Goal: Task Accomplishment & Management: Use online tool/utility

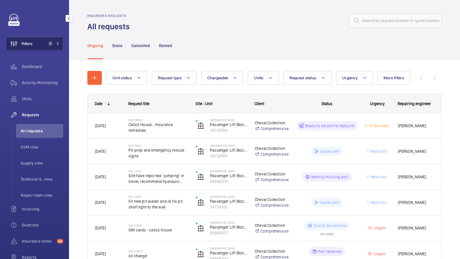
click at [41, 47] on button "Filters 1" at bounding box center [35, 44] width 58 height 14
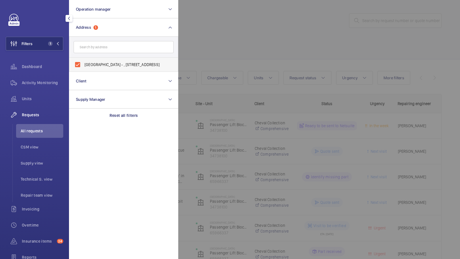
click at [91, 61] on label "Calico House - , 42 Bow Lane, LONDON EC4M 9DT" at bounding box center [119, 65] width 100 height 14
click at [83, 61] on input "Calico House - , 42 Bow Lane, LONDON EC4M 9DT" at bounding box center [78, 65] width 12 height 12
checkbox input "false"
click at [93, 43] on input "text" at bounding box center [124, 47] width 100 height 12
type input "95 cromwell"
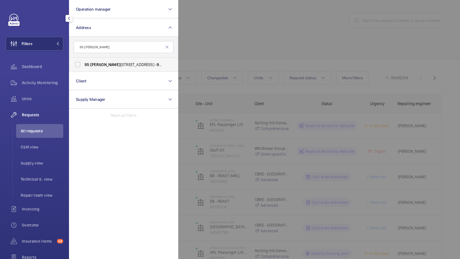
click at [86, 60] on label "95 Cromwell Road London SW7 4DL - 95 Cromwell Road, LONDON SW7 4DL" at bounding box center [119, 65] width 100 height 14
click at [83, 60] on input "95 Cromwell Road London SW7 4DL - 95 Cromwell Road, LONDON SW7 4DL" at bounding box center [78, 65] width 12 height 12
checkbox input "true"
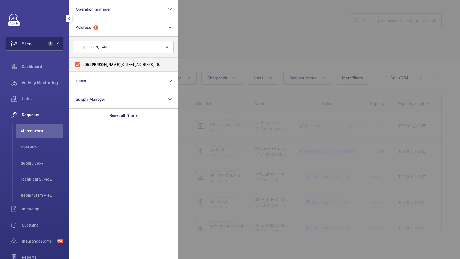
click at [53, 45] on span "1" at bounding box center [53, 43] width 14 height 5
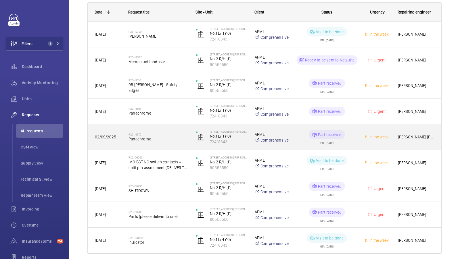
scroll to position [70, 0]
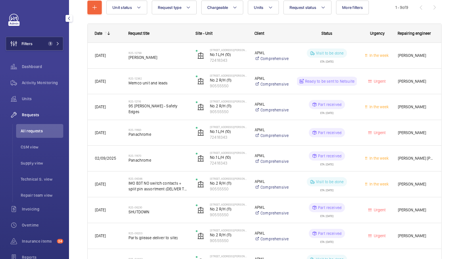
click at [45, 40] on button "Filters 1" at bounding box center [35, 44] width 58 height 14
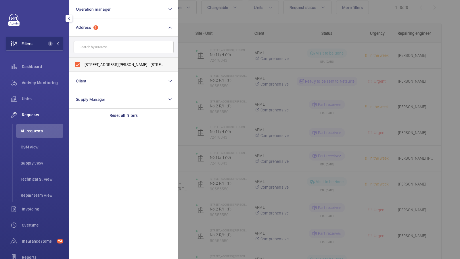
click at [95, 59] on label "95 Cromwell Road London SW7 4DL - 95 Cromwell Road, LONDON SW7 4DL" at bounding box center [119, 65] width 100 height 14
click at [83, 59] on input "95 Cromwell Road London SW7 4DL - 95 Cromwell Road, LONDON SW7 4DL" at bounding box center [78, 65] width 12 height 12
checkbox input "false"
click at [95, 45] on input "text" at bounding box center [124, 47] width 100 height 12
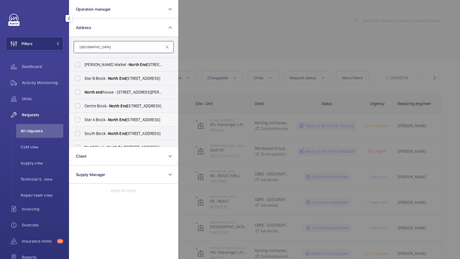
type input "north end"
click at [109, 121] on span "North" at bounding box center [113, 120] width 10 height 5
click at [83, 121] on input "Star A Block - North End House, LONDON W14 0RX" at bounding box center [78, 120] width 12 height 12
checkbox input "true"
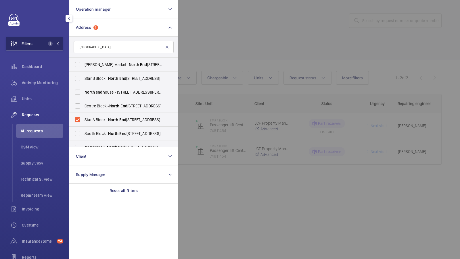
click at [53, 44] on span "1" at bounding box center [49, 43] width 7 height 5
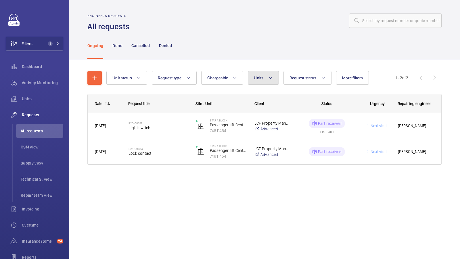
click at [263, 77] on button "Units" at bounding box center [263, 78] width 31 height 14
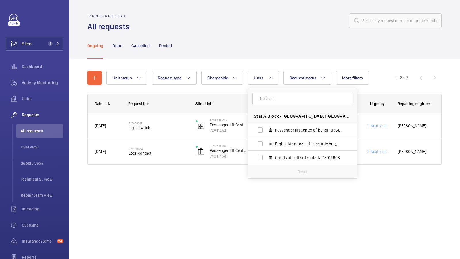
click at [225, 54] on div "Ongoing Done Cancelled Denied" at bounding box center [264, 45] width 354 height 27
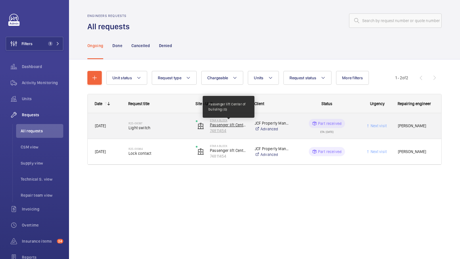
click at [227, 125] on p "Passenger lift Center of building (G)" at bounding box center [228, 125] width 37 height 6
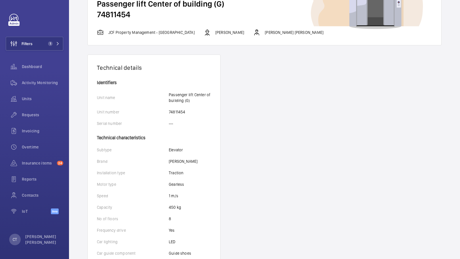
scroll to position [55, 0]
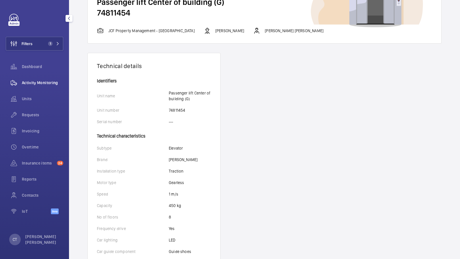
click at [35, 83] on span "Activity Monitoring" at bounding box center [42, 83] width 41 height 6
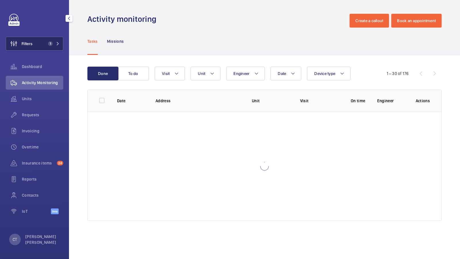
click at [47, 49] on button "Filters 1" at bounding box center [35, 44] width 58 height 14
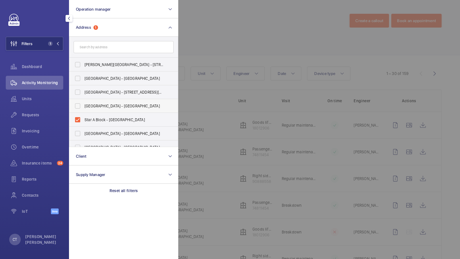
click at [85, 112] on label "Centre Block - North End House, LONDON W14 0RX" at bounding box center [119, 106] width 100 height 14
click at [83, 112] on input "Centre Block - North End House, LONDON W14 0RX" at bounding box center [78, 106] width 12 height 12
checkbox input "true"
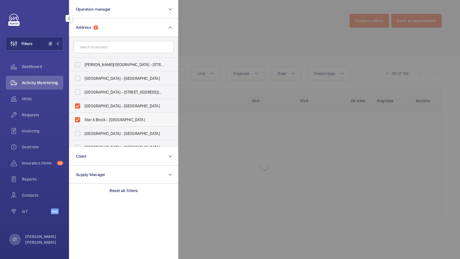
click at [85, 116] on label "Star A Block - North End House, LONDON W14 0RX" at bounding box center [119, 120] width 100 height 14
click at [83, 116] on input "Star A Block - North End House, LONDON W14 0RX" at bounding box center [78, 120] width 12 height 12
checkbox input "false"
click at [85, 112] on label "Centre Block - North End House, LONDON W14 0RX" at bounding box center [119, 106] width 100 height 14
click at [83, 112] on input "Centre Block - North End House, LONDON W14 0RX" at bounding box center [78, 106] width 12 height 12
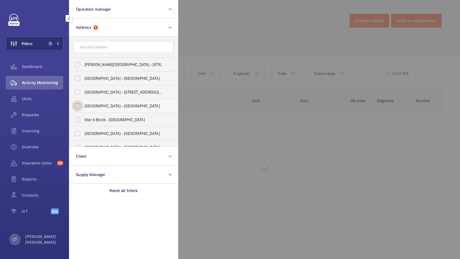
checkbox input "false"
click at [93, 40] on form at bounding box center [123, 47] width 109 height 21
click at [89, 45] on input "text" at bounding box center [124, 47] width 100 height 12
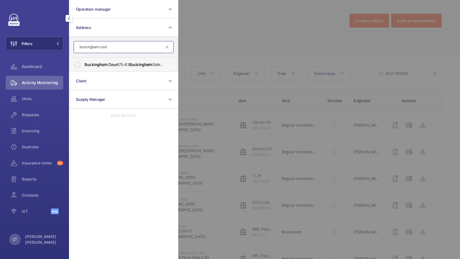
type input "buckingham court"
click at [88, 63] on span "Buckingham" at bounding box center [96, 64] width 23 height 5
click at [83, 63] on input "Buckingham Court 75-83 Buckingham Gate - 75 Buckingham Gate, LONDON SW1E 6PD" at bounding box center [78, 65] width 12 height 12
checkbox input "true"
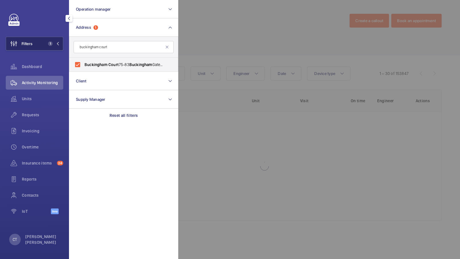
click at [49, 41] on button "Filters 1" at bounding box center [35, 44] width 58 height 14
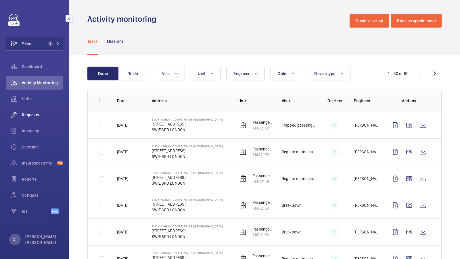
click at [34, 117] on span "Requests" at bounding box center [42, 115] width 41 height 6
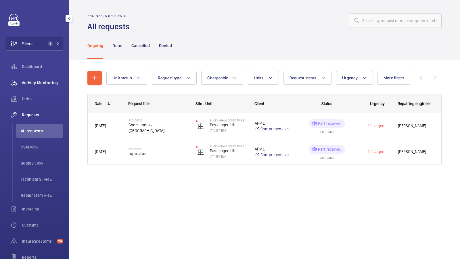
click at [46, 85] on span "Activity Monitoring" at bounding box center [42, 83] width 41 height 6
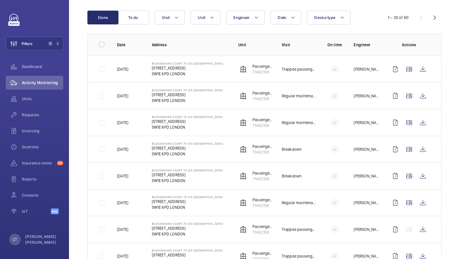
scroll to position [36, 0]
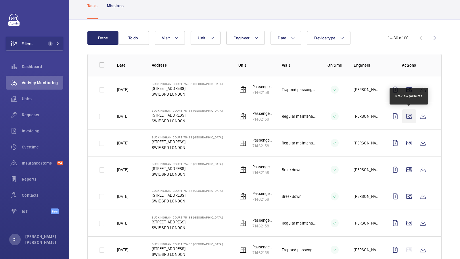
click at [408, 115] on wm-front-icon-button at bounding box center [409, 117] width 14 height 14
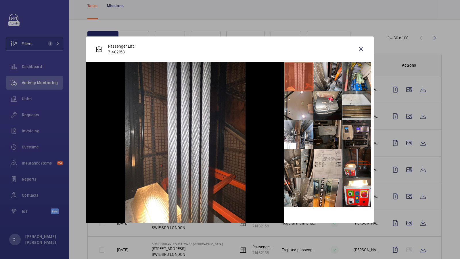
click at [305, 187] on li at bounding box center [298, 193] width 29 height 29
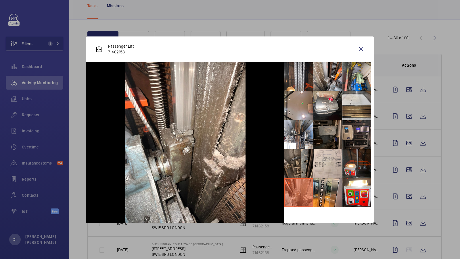
click at [301, 172] on li at bounding box center [298, 164] width 29 height 29
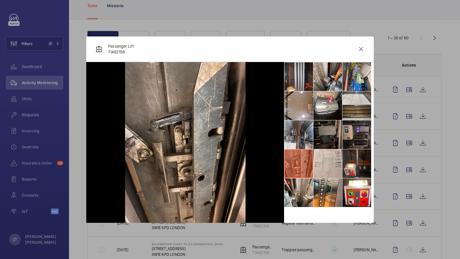
click at [299, 137] on li at bounding box center [298, 135] width 29 height 29
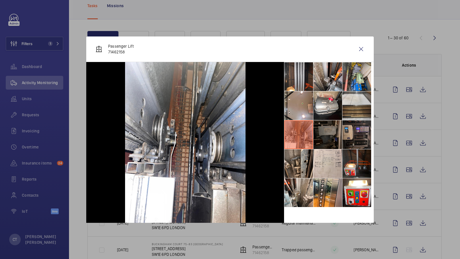
click at [333, 136] on li at bounding box center [328, 135] width 29 height 29
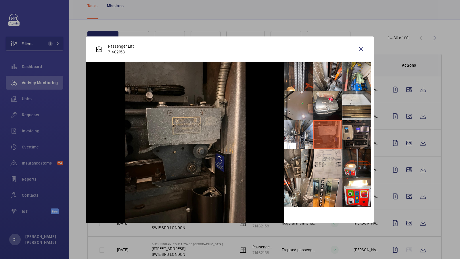
click at [305, 110] on li at bounding box center [298, 105] width 29 height 29
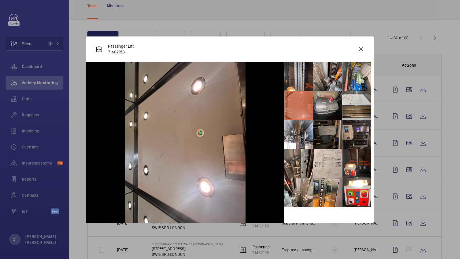
click at [322, 104] on li at bounding box center [328, 105] width 29 height 29
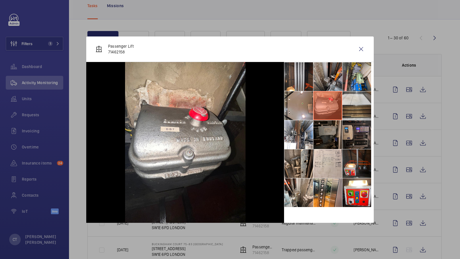
click at [323, 81] on li at bounding box center [328, 76] width 29 height 29
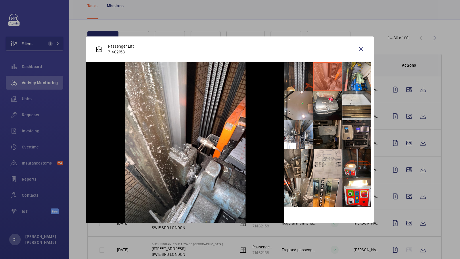
click at [300, 78] on li at bounding box center [298, 76] width 29 height 29
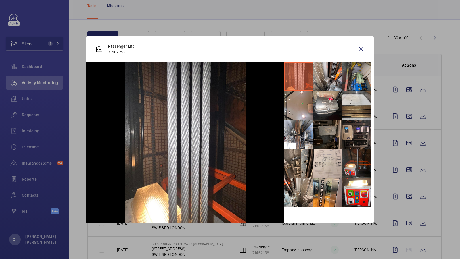
click at [349, 79] on li at bounding box center [357, 76] width 29 height 29
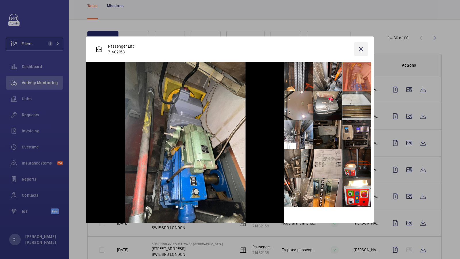
click at [362, 47] on wm-front-icon-button at bounding box center [361, 49] width 14 height 14
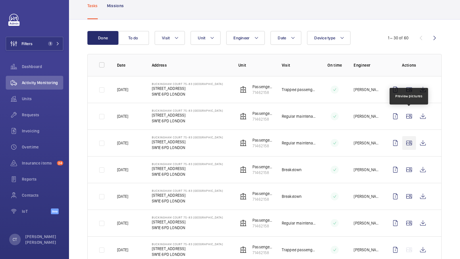
click at [410, 145] on wm-front-icon-button at bounding box center [409, 143] width 14 height 14
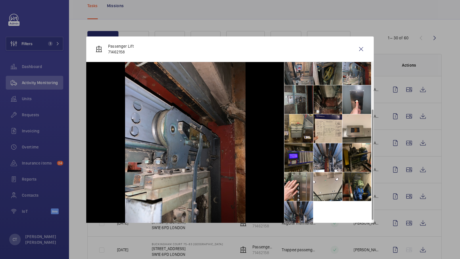
scroll to position [71, 0]
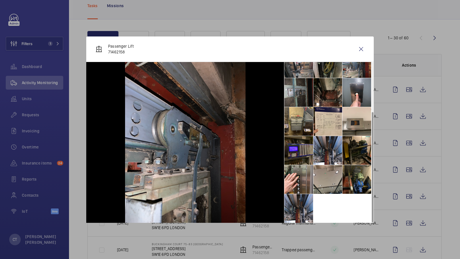
click at [325, 182] on li at bounding box center [328, 179] width 29 height 29
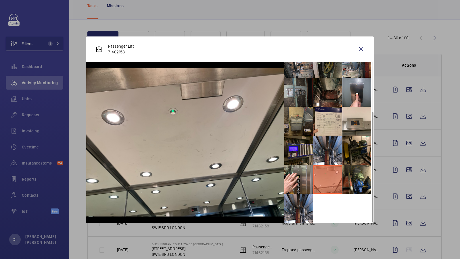
click at [306, 131] on li at bounding box center [298, 121] width 29 height 29
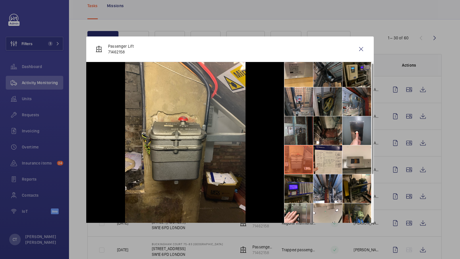
scroll to position [0, 0]
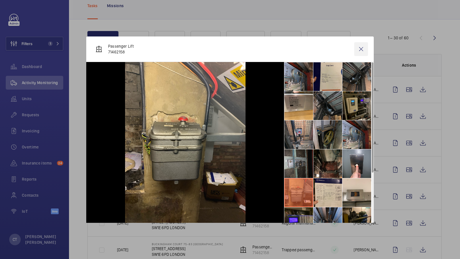
click at [362, 47] on wm-front-icon-button at bounding box center [361, 49] width 14 height 14
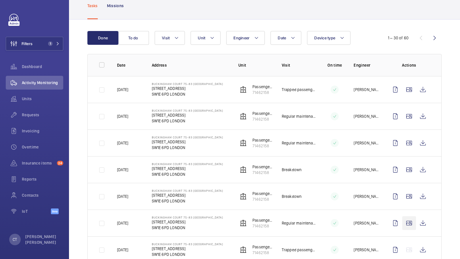
click at [408, 217] on wm-front-icon-button at bounding box center [409, 224] width 14 height 14
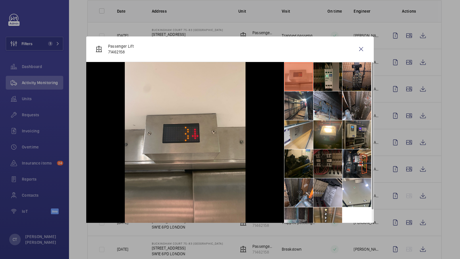
scroll to position [13, 0]
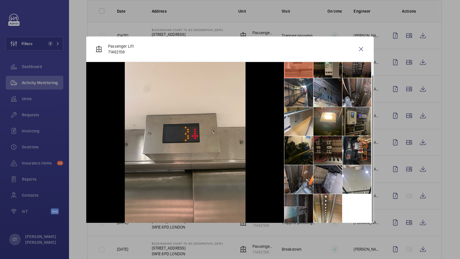
click at [305, 207] on li at bounding box center [298, 208] width 29 height 29
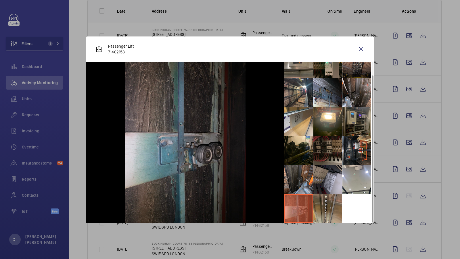
click at [332, 207] on li at bounding box center [328, 208] width 29 height 29
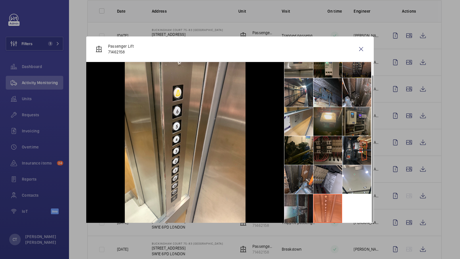
click at [323, 125] on li at bounding box center [328, 121] width 29 height 29
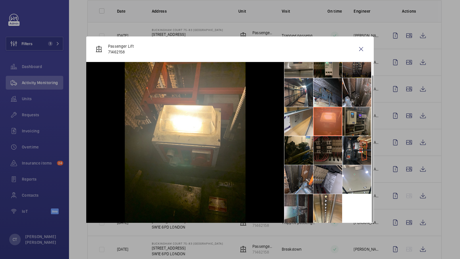
click at [314, 142] on li at bounding box center [328, 150] width 29 height 29
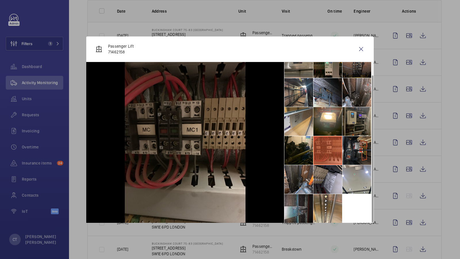
click at [351, 142] on li at bounding box center [357, 150] width 29 height 29
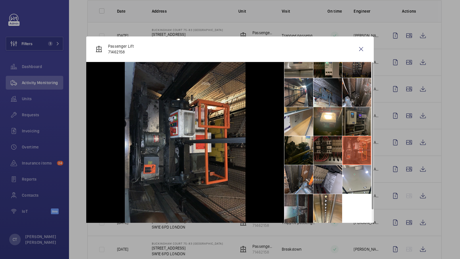
scroll to position [0, 0]
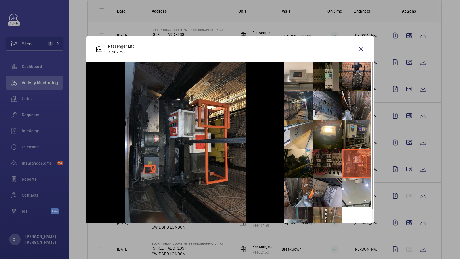
click at [309, 104] on li at bounding box center [298, 105] width 29 height 29
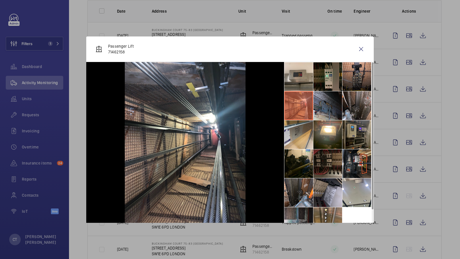
click at [326, 109] on li at bounding box center [328, 105] width 29 height 29
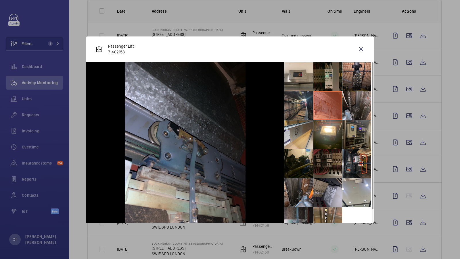
click at [295, 102] on li at bounding box center [298, 105] width 29 height 29
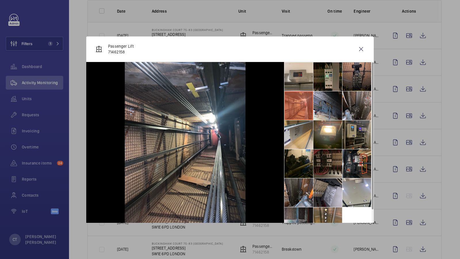
click at [367, 72] on li at bounding box center [357, 76] width 29 height 29
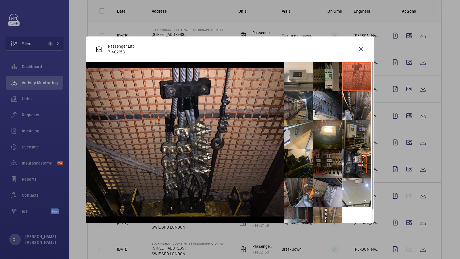
click at [306, 112] on li at bounding box center [298, 105] width 29 height 29
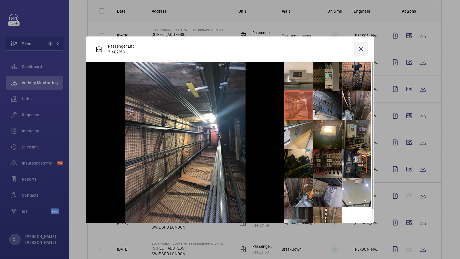
click at [360, 48] on wm-front-icon-button at bounding box center [361, 49] width 14 height 14
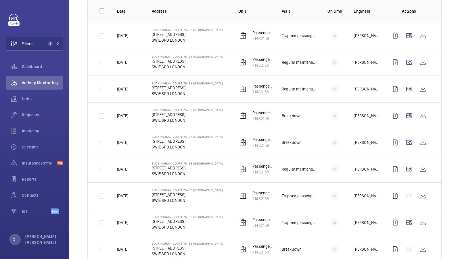
scroll to position [108, 0]
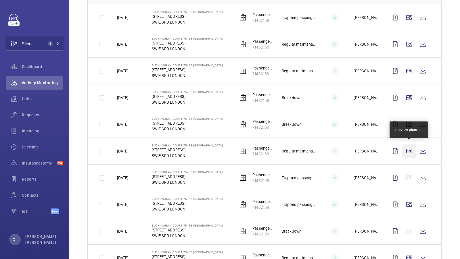
click at [408, 151] on wm-front-icon-button at bounding box center [409, 151] width 14 height 14
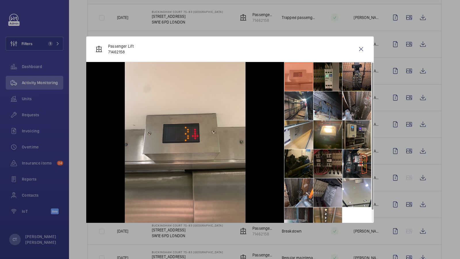
scroll to position [13, 0]
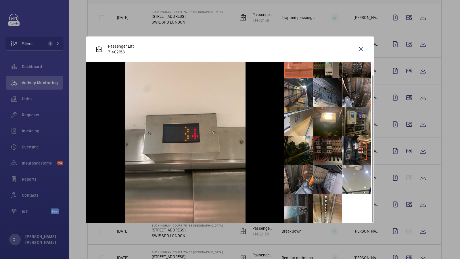
click at [435, 151] on div at bounding box center [230, 129] width 460 height 259
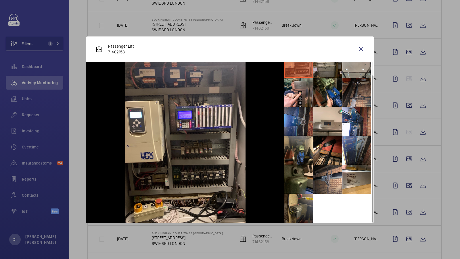
click at [303, 212] on li at bounding box center [298, 208] width 29 height 29
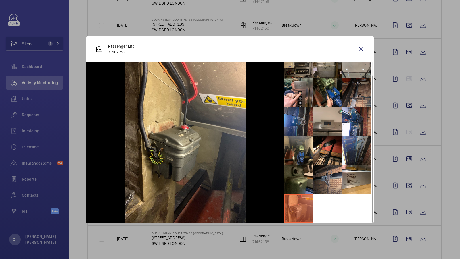
scroll to position [0, 0]
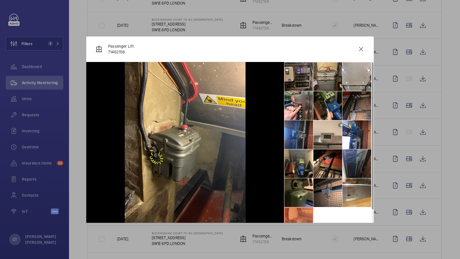
click at [351, 160] on li at bounding box center [357, 164] width 29 height 29
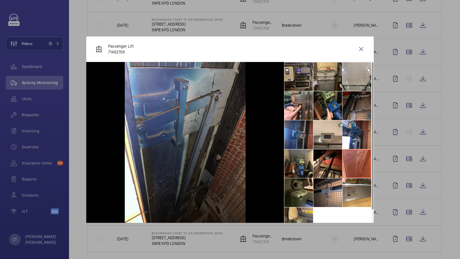
click at [351, 116] on li at bounding box center [357, 105] width 29 height 29
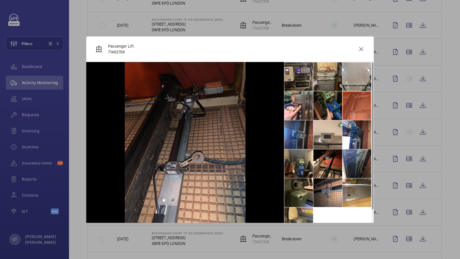
click at [324, 114] on li at bounding box center [328, 105] width 29 height 29
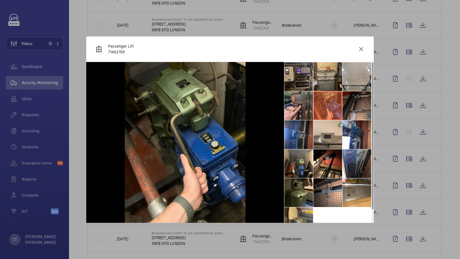
click at [299, 114] on li at bounding box center [298, 105] width 29 height 29
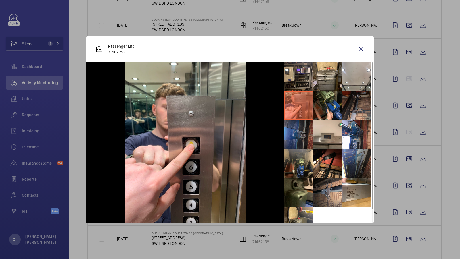
click at [299, 140] on li at bounding box center [298, 135] width 29 height 29
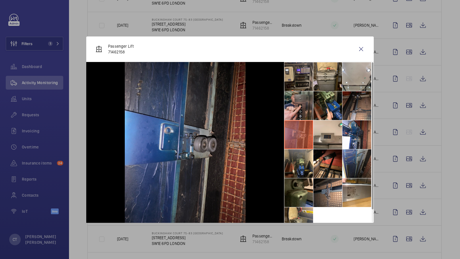
click at [298, 116] on li at bounding box center [298, 105] width 29 height 29
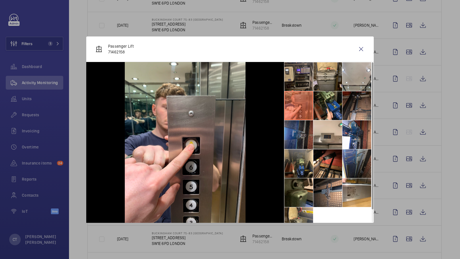
click at [304, 137] on li at bounding box center [298, 135] width 29 height 29
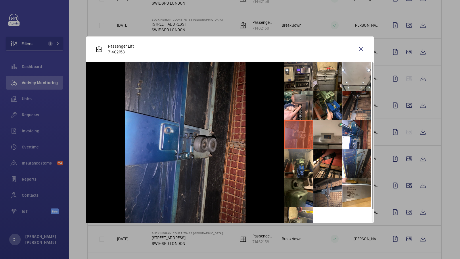
click at [331, 137] on li at bounding box center [328, 135] width 29 height 29
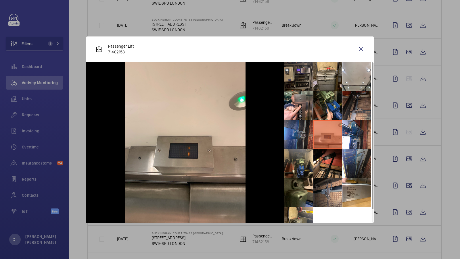
click at [302, 73] on li at bounding box center [298, 76] width 29 height 29
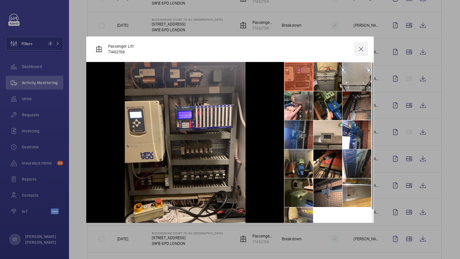
click at [361, 46] on wm-front-icon-button at bounding box center [361, 49] width 14 height 14
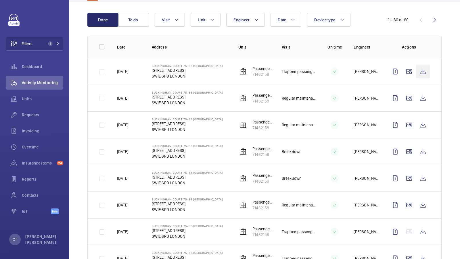
scroll to position [30, 0]
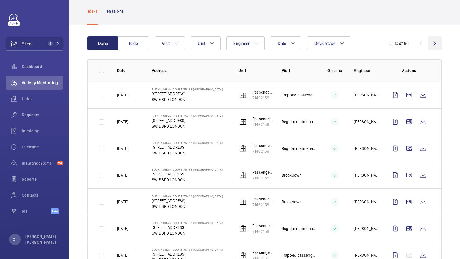
click at [433, 45] on wm-front-icon-button at bounding box center [435, 44] width 14 height 14
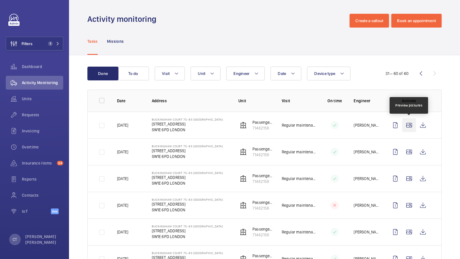
click at [409, 126] on wm-front-icon-button at bounding box center [409, 126] width 14 height 14
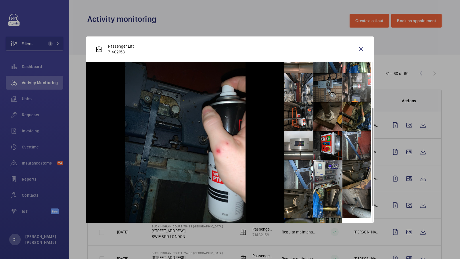
scroll to position [76, 0]
click at [302, 131] on li at bounding box center [298, 117] width 29 height 29
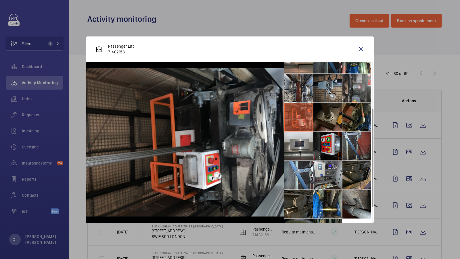
click at [353, 89] on li at bounding box center [357, 88] width 29 height 29
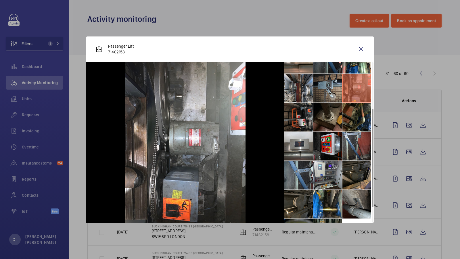
click at [299, 177] on li at bounding box center [298, 175] width 29 height 29
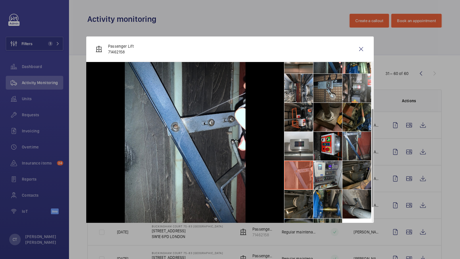
click at [328, 205] on li at bounding box center [328, 204] width 29 height 29
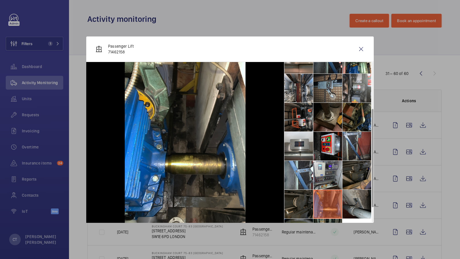
click at [299, 206] on li at bounding box center [298, 204] width 29 height 29
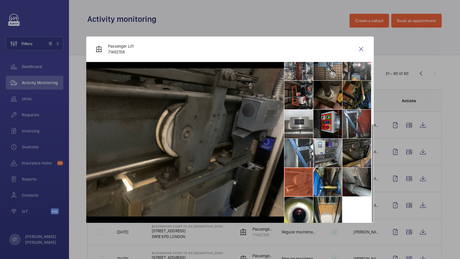
scroll to position [100, 0]
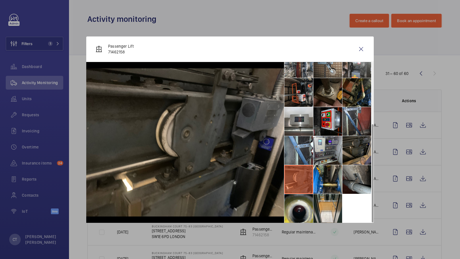
click at [298, 210] on li at bounding box center [298, 208] width 29 height 29
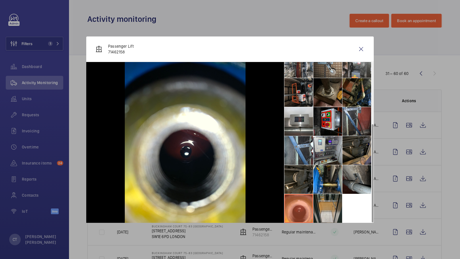
click at [329, 204] on li at bounding box center [328, 208] width 29 height 29
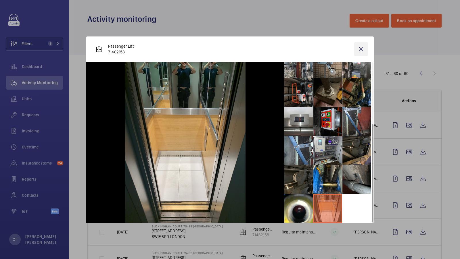
click at [362, 49] on wm-front-icon-button at bounding box center [361, 49] width 14 height 14
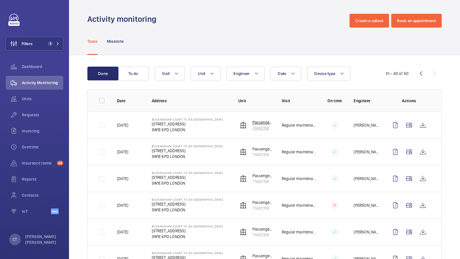
click at [258, 123] on p "Passenger Lift" at bounding box center [263, 123] width 20 height 6
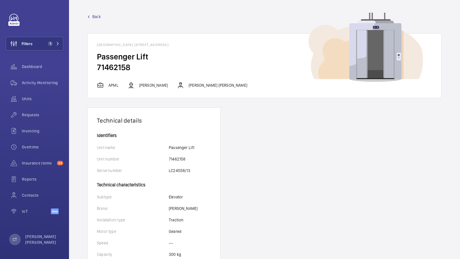
click at [95, 16] on span "Back" at bounding box center [96, 17] width 9 height 6
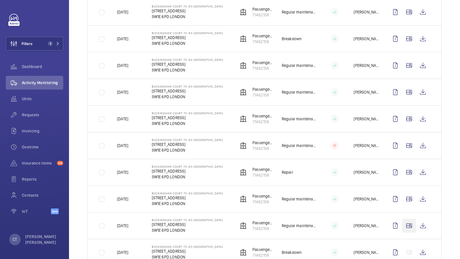
scroll to position [386, 0]
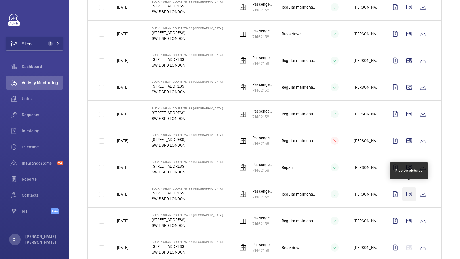
click at [409, 190] on wm-front-icon-button at bounding box center [409, 195] width 14 height 14
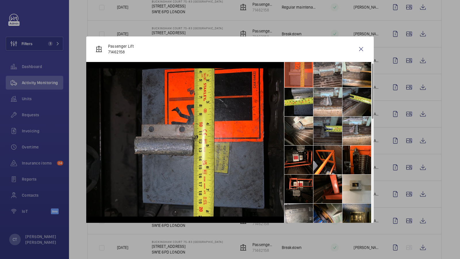
scroll to position [4, 0]
click at [299, 127] on li at bounding box center [298, 130] width 29 height 29
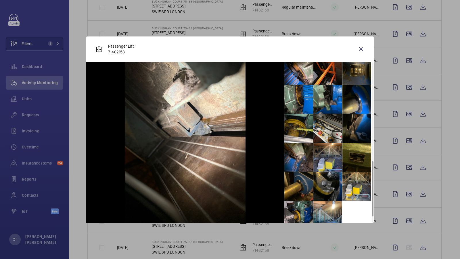
scroll to position [304, 0]
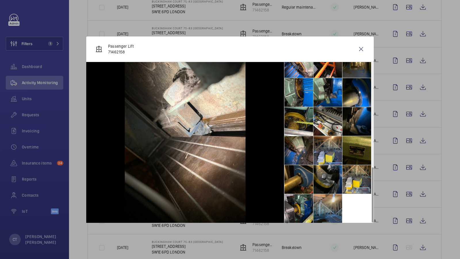
click at [329, 204] on li at bounding box center [328, 208] width 29 height 29
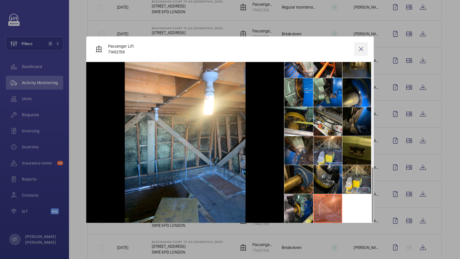
click at [360, 48] on wm-front-icon-button at bounding box center [361, 49] width 14 height 14
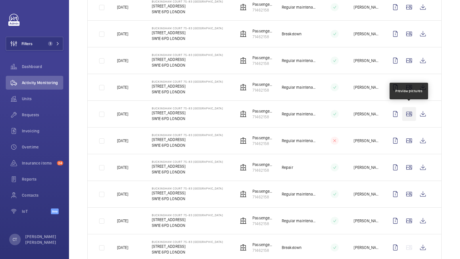
click at [409, 110] on wm-front-icon-button at bounding box center [409, 114] width 14 height 14
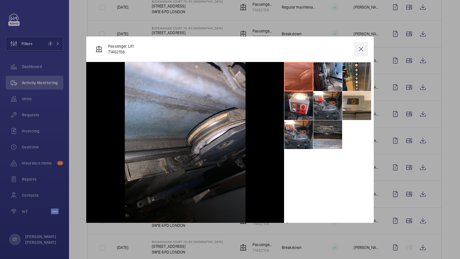
click at [358, 51] on wm-front-icon-button at bounding box center [361, 49] width 14 height 14
click at [446, 92] on div "Done To do Date Engineer Unit Device type Visit 31 – 60 of 60 Date Address Unit…" at bounding box center [264, 106] width 391 height 873
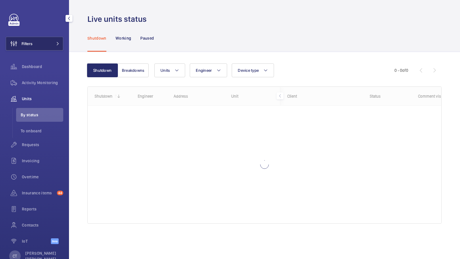
click at [51, 40] on button "Filters" at bounding box center [35, 44] width 58 height 14
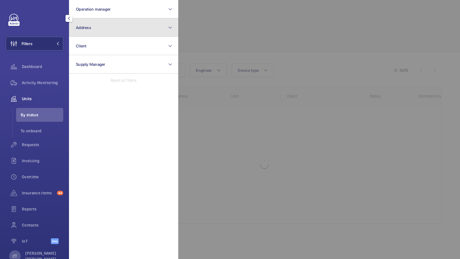
click at [127, 35] on button "Address" at bounding box center [123, 27] width 109 height 18
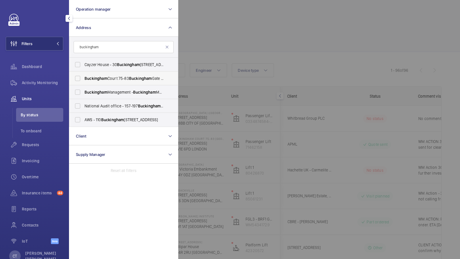
type input "buckingham"
click at [106, 81] on span "Buckingham Court 75-83 Buckingham Gate - 75 Buckingham Gate, LONDON SW1E 6PD" at bounding box center [124, 79] width 79 height 6
click at [83, 81] on input "Buckingham Court 75-83 Buckingham Gate - 75 Buckingham Gate, LONDON SW1E 6PD" at bounding box center [78, 79] width 12 height 12
checkbox input "true"
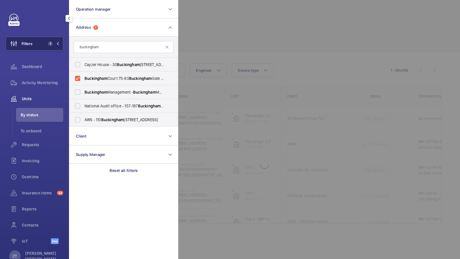
click at [57, 40] on button "Filters 1" at bounding box center [35, 44] width 58 height 14
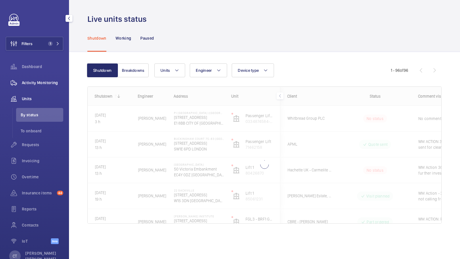
click at [38, 78] on div "Activity Monitoring" at bounding box center [35, 83] width 58 height 14
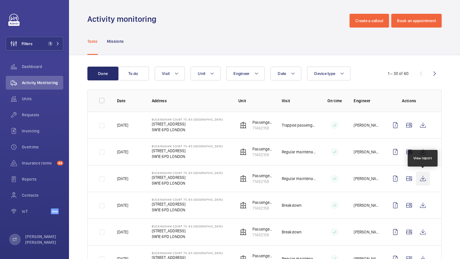
click at [423, 179] on wm-front-icon-button at bounding box center [423, 179] width 14 height 14
click at [422, 180] on wm-front-icon-button at bounding box center [423, 179] width 14 height 14
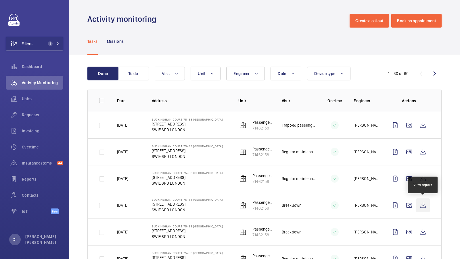
scroll to position [49, 0]
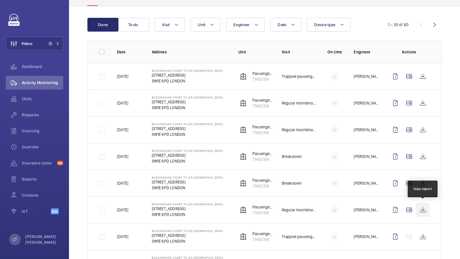
click at [426, 209] on wm-front-icon-button at bounding box center [423, 210] width 14 height 14
click at [39, 112] on span "Requests" at bounding box center [42, 115] width 41 height 6
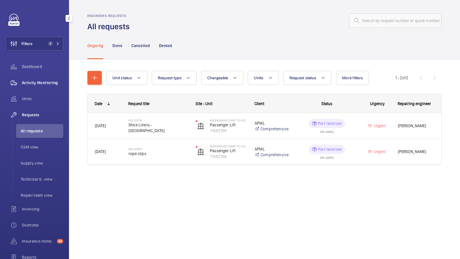
click at [41, 83] on span "Activity Monitoring" at bounding box center [42, 83] width 41 height 6
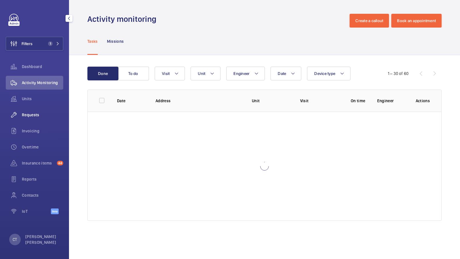
click at [28, 117] on span "Requests" at bounding box center [42, 115] width 41 height 6
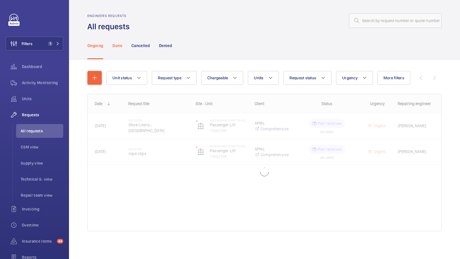
click at [119, 47] on p "Done" at bounding box center [116, 46] width 9 height 6
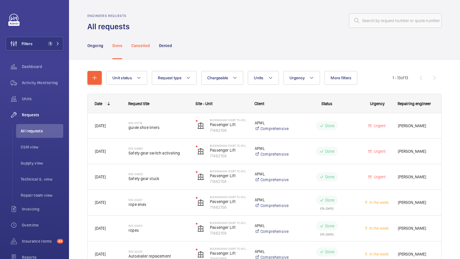
click at [141, 51] on div "Cancelled" at bounding box center [140, 45] width 18 height 27
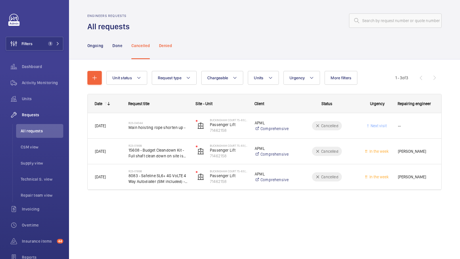
click at [162, 51] on div "Denied" at bounding box center [165, 45] width 13 height 27
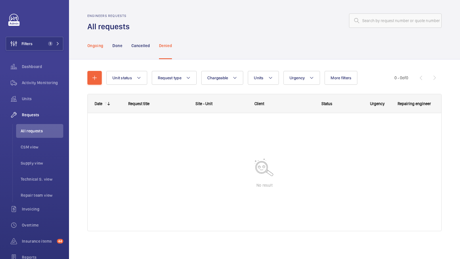
click at [92, 46] on p "Ongoing" at bounding box center [95, 46] width 16 height 6
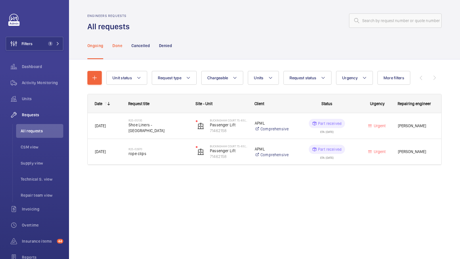
click at [120, 48] on p "Done" at bounding box center [116, 46] width 9 height 6
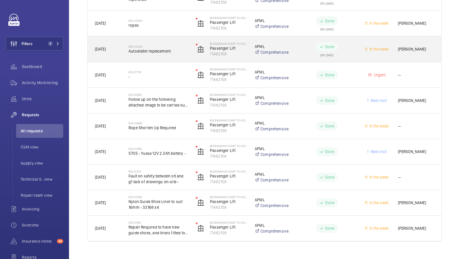
scroll to position [206, 0]
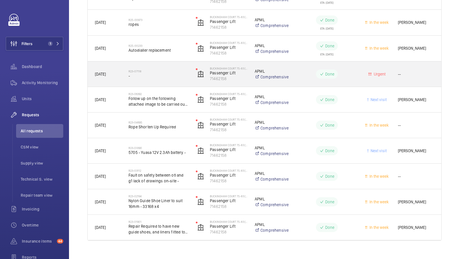
click at [154, 72] on h2 "R23-07118" at bounding box center [159, 71] width 60 height 3
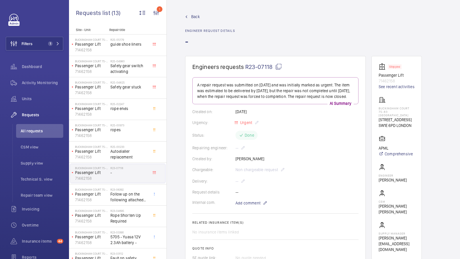
click at [194, 17] on span "Back" at bounding box center [195, 17] width 9 height 6
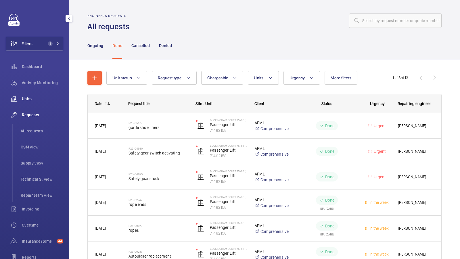
click at [35, 95] on div "Units" at bounding box center [35, 99] width 58 height 14
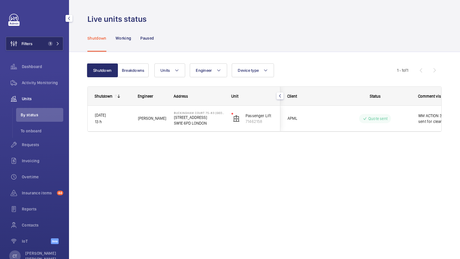
click at [43, 41] on button "Filters 1" at bounding box center [35, 44] width 58 height 14
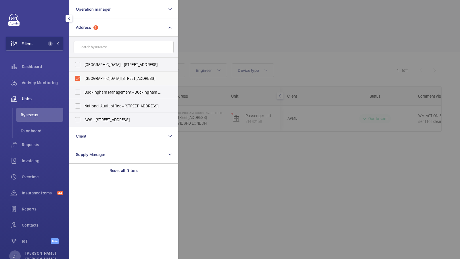
click at [98, 82] on label "Buckingham Court 75-83 Buckingham Gate - 75 Buckingham Gate, LONDON SW1E 6PD" at bounding box center [119, 79] width 100 height 14
click at [83, 82] on input "Buckingham Court 75-83 Buckingham Gate - 75 Buckingham Gate, LONDON SW1E 6PD" at bounding box center [78, 79] width 12 height 12
checkbox input "false"
click at [98, 53] on form at bounding box center [123, 47] width 109 height 21
click at [98, 49] on input "text" at bounding box center [124, 47] width 100 height 12
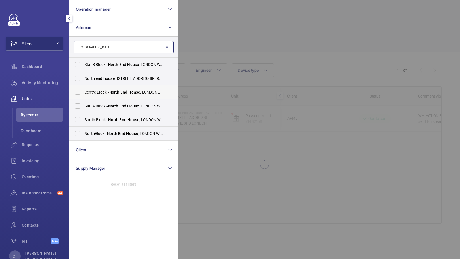
type input "north end house"
click at [111, 89] on label "Centre Block - North End House , LONDON W14 0RX" at bounding box center [119, 92] width 100 height 14
click at [83, 89] on input "Centre Block - North End House , LONDON W14 0RX" at bounding box center [78, 93] width 12 height 12
checkbox input "true"
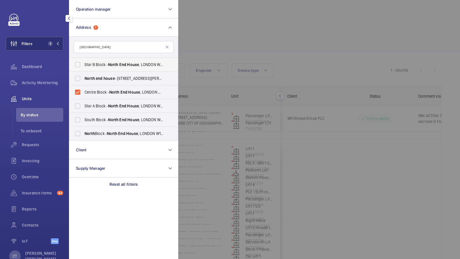
click at [111, 65] on span "North" at bounding box center [113, 64] width 10 height 5
click at [83, 65] on input "Star B Block - North End House , LONDON W14 0RX" at bounding box center [78, 65] width 12 height 12
checkbox input "true"
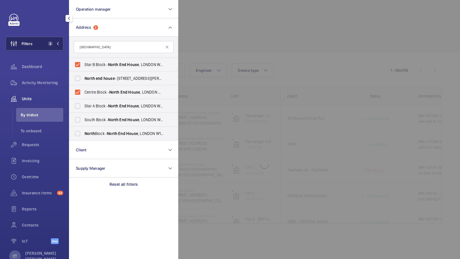
click at [42, 44] on button "Filters 2" at bounding box center [35, 44] width 58 height 14
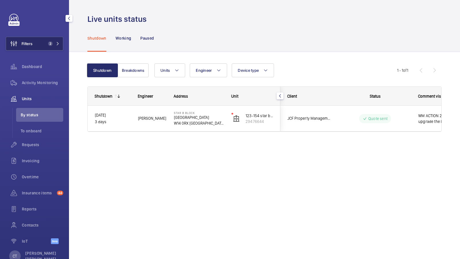
click at [55, 41] on span "2" at bounding box center [53, 43] width 14 height 5
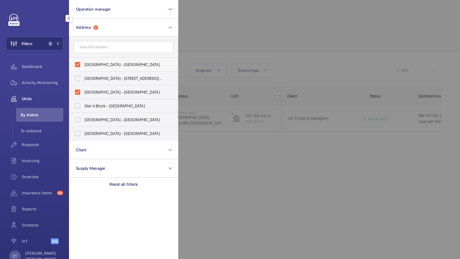
click at [102, 65] on span "Star B Block - North End House, LONDON W14 0RX" at bounding box center [124, 65] width 79 height 6
click at [83, 65] on input "Star B Block - North End House, LONDON W14 0RX" at bounding box center [78, 65] width 12 height 12
checkbox input "false"
click at [94, 90] on span "Centre Block - North End House, LONDON W14 0RX" at bounding box center [124, 92] width 79 height 6
click at [83, 90] on input "Centre Block - North End House, LONDON W14 0RX" at bounding box center [78, 93] width 12 height 12
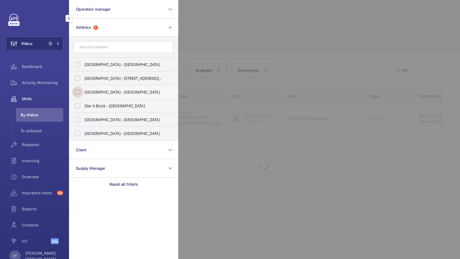
checkbox input "false"
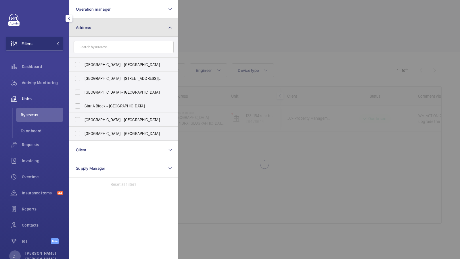
click at [98, 34] on button "Address" at bounding box center [123, 27] width 109 height 18
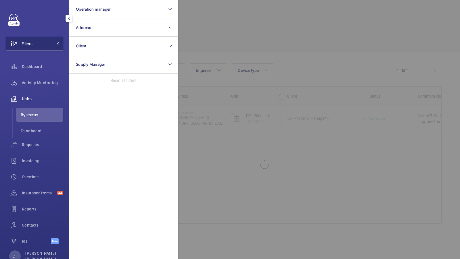
click at [50, 51] on div "Filters Operation manager Address Client Supply Manager Reset all filters Dashb…" at bounding box center [35, 132] width 58 height 237
click at [55, 43] on span at bounding box center [56, 43] width 7 height 3
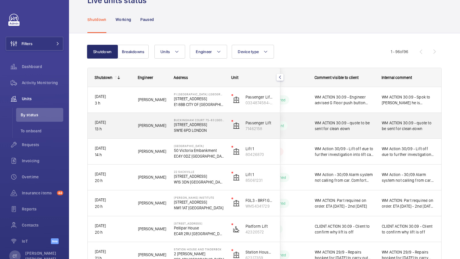
scroll to position [3, 0]
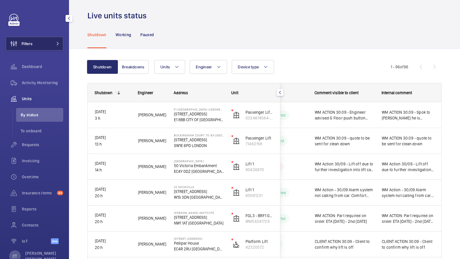
click at [45, 47] on button "Filters" at bounding box center [35, 44] width 58 height 14
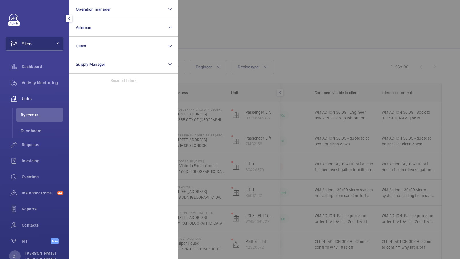
click at [227, 24] on div at bounding box center [408, 129] width 460 height 259
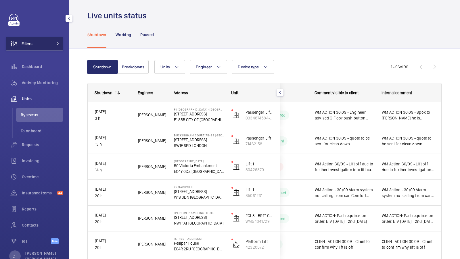
click at [46, 46] on button "Filters" at bounding box center [35, 44] width 58 height 14
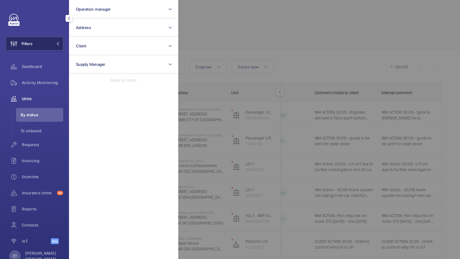
click at [48, 41] on button "Filters" at bounding box center [35, 44] width 58 height 14
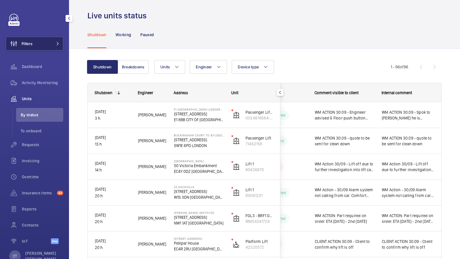
click at [43, 47] on button "Filters" at bounding box center [35, 44] width 58 height 14
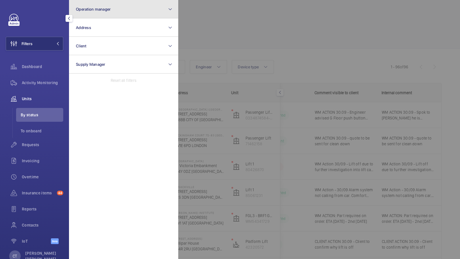
click at [128, 5] on button "Operation manager" at bounding box center [123, 9] width 109 height 18
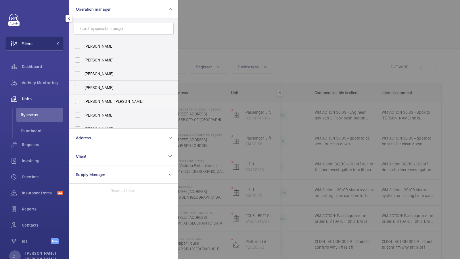
click at [94, 95] on label "[PERSON_NAME] [PERSON_NAME]" at bounding box center [119, 102] width 100 height 14
click at [83, 96] on input "[PERSON_NAME] [PERSON_NAME]" at bounding box center [78, 102] width 12 height 12
checkbox input "true"
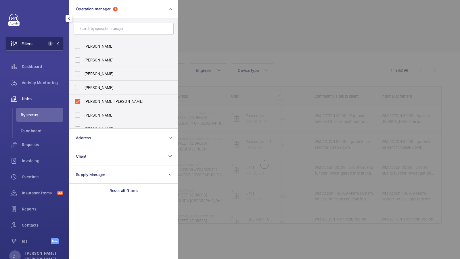
click at [45, 49] on button "Filters 1" at bounding box center [35, 44] width 58 height 14
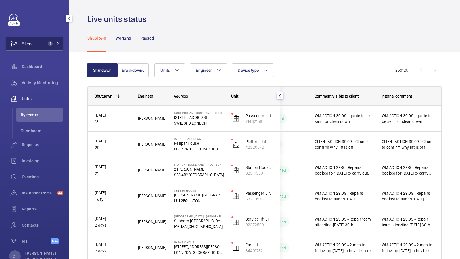
click at [57, 43] on mat-icon at bounding box center [57, 43] width 3 height 3
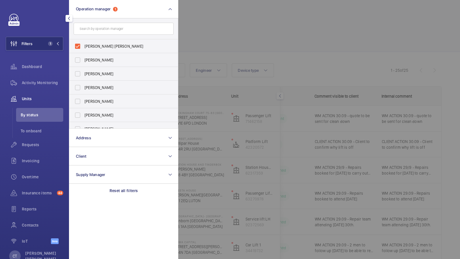
click at [264, 43] on div at bounding box center [408, 129] width 460 height 259
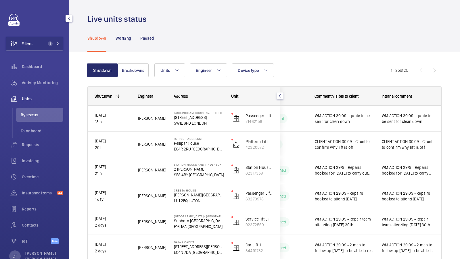
click at [44, 36] on div "Filters 1 Dashboard Activity Monitoring Units By status To onboard Requests Inv…" at bounding box center [35, 132] width 58 height 237
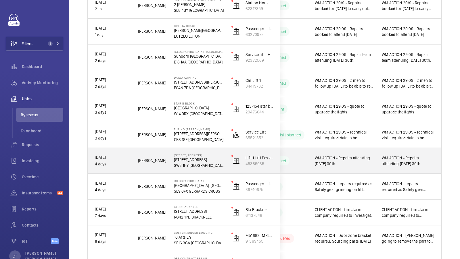
scroll to position [174, 0]
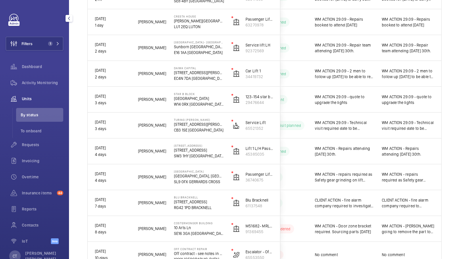
click at [29, 153] on div "Requests" at bounding box center [35, 146] width 58 height 16
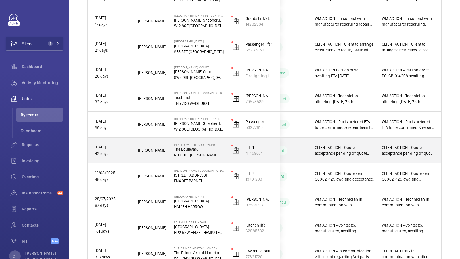
scroll to position [486, 0]
click at [405, 150] on span "CLIENT ACTION - Quote acceptance pending of quote 21658 [DATE] WM ACTION - Chas…" at bounding box center [408, 150] width 53 height 12
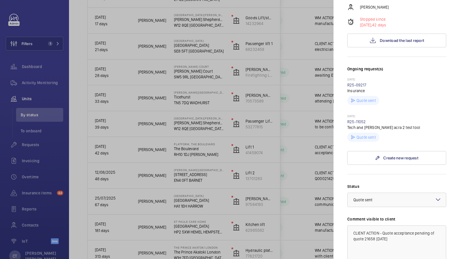
scroll to position [116, 0]
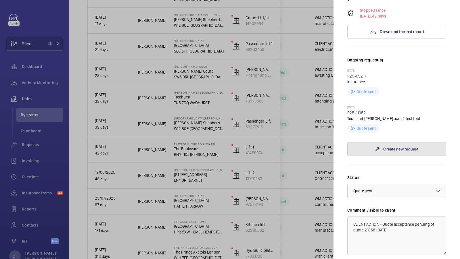
click at [395, 152] on link "Create new request" at bounding box center [396, 149] width 99 height 14
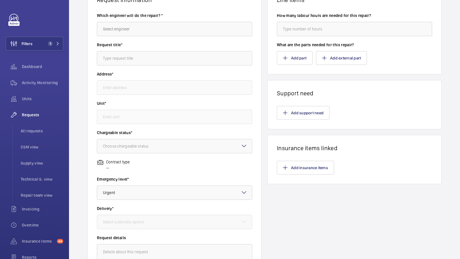
type input "Platform, The Boulevard The Boulevard, RH10 1DJ CRAWLEY"
type input "41459074 - Lift 1"
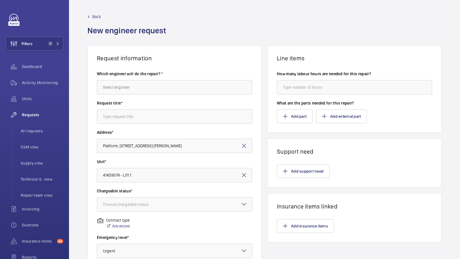
scroll to position [0, 0]
click at [137, 86] on input "text" at bounding box center [174, 87] width 155 height 14
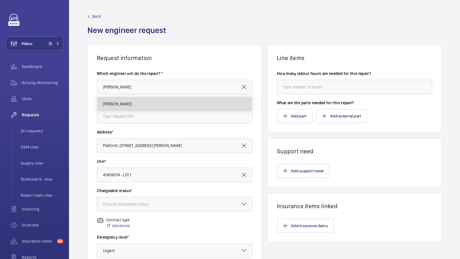
click at [130, 99] on mat-option "Keith Bishop" at bounding box center [174, 104] width 155 height 14
type input "Keith Bishop"
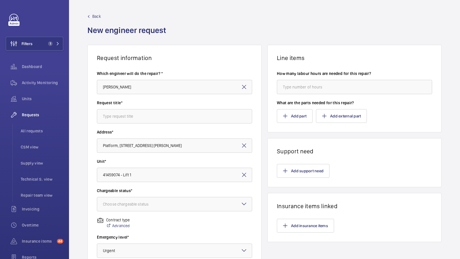
click at [124, 127] on div "Request title*" at bounding box center [174, 114] width 155 height 29
click at [123, 114] on input "text" at bounding box center [174, 116] width 155 height 14
click at [144, 210] on div at bounding box center [174, 205] width 155 height 14
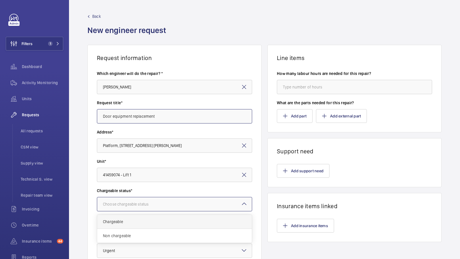
click at [129, 224] on span "Chargeable" at bounding box center [174, 222] width 143 height 6
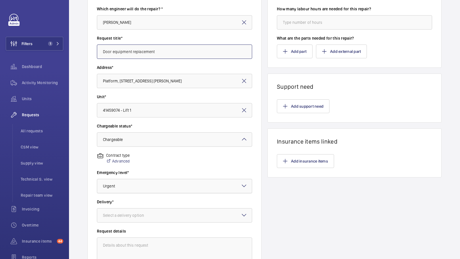
scroll to position [76, 0]
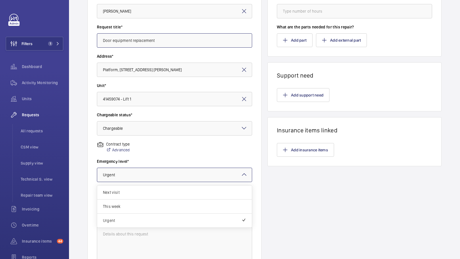
click at [130, 179] on div at bounding box center [174, 175] width 155 height 14
type input "Door equipment replacement"
click at [161, 154] on div "Contract type Advanced" at bounding box center [174, 150] width 155 height 17
click at [126, 200] on div at bounding box center [174, 205] width 155 height 14
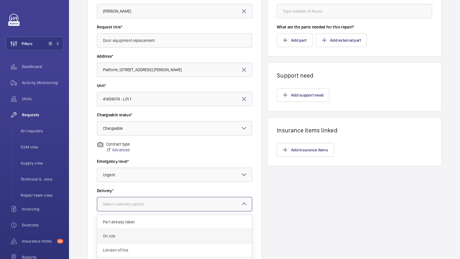
scroll to position [20, 0]
click at [130, 228] on span "London office" at bounding box center [174, 231] width 143 height 6
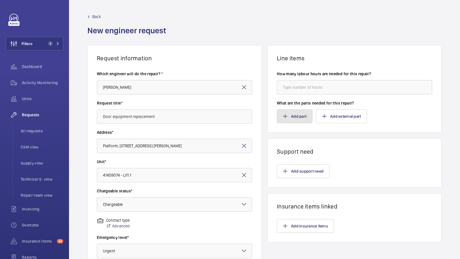
click at [288, 119] on button "Add part" at bounding box center [295, 117] width 36 height 14
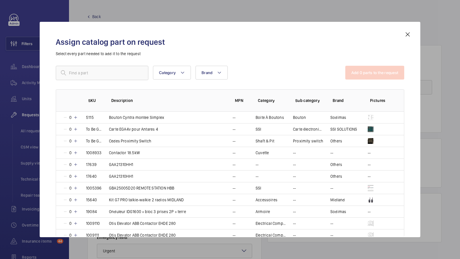
click at [409, 33] on mat-icon at bounding box center [407, 34] width 7 height 7
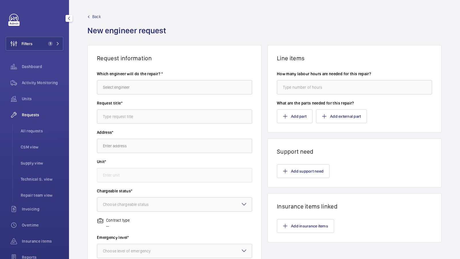
click at [37, 122] on div "Requests All requests CSM view Supply view Technical S. view Repair team view" at bounding box center [35, 155] width 58 height 94
click at [33, 130] on span "All requests" at bounding box center [42, 131] width 43 height 6
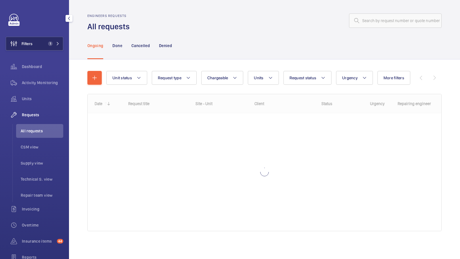
click at [44, 46] on button "Filters 1" at bounding box center [35, 44] width 58 height 14
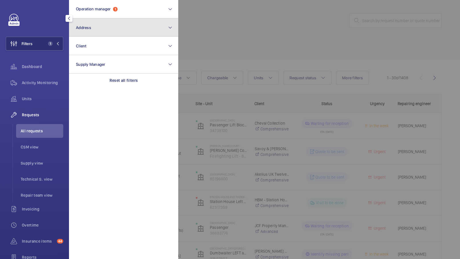
click at [105, 33] on button "Address" at bounding box center [123, 27] width 109 height 18
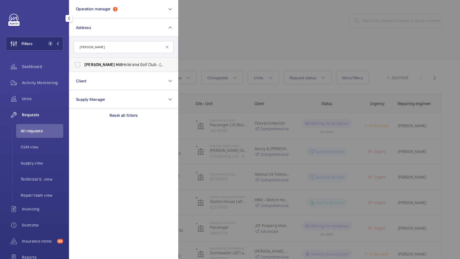
type input "dale hill"
click at [106, 64] on span "Dale Hill Hotel and Golf Club - Ticehurst, WADHURST TN5 7DQ" at bounding box center [124, 65] width 79 height 6
click at [83, 64] on input "Dale Hill Hotel and Golf Club - Ticehurst, WADHURST TN5 7DQ" at bounding box center [78, 65] width 12 height 12
checkbox input "true"
click at [38, 43] on button "Filters 2" at bounding box center [35, 44] width 58 height 14
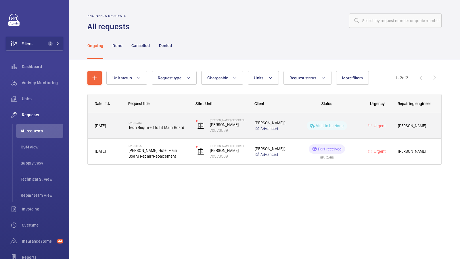
click at [169, 126] on span "Tech Required to fit Main Board" at bounding box center [159, 128] width 60 height 6
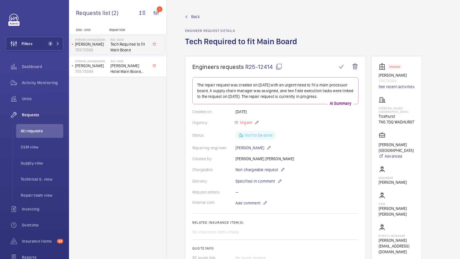
click at [192, 16] on span "Back" at bounding box center [195, 17] width 9 height 6
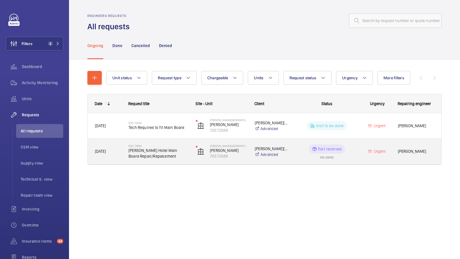
click at [139, 157] on span "Dale Hill Hotel Main Board Repair/Repalcement" at bounding box center [159, 154] width 60 height 12
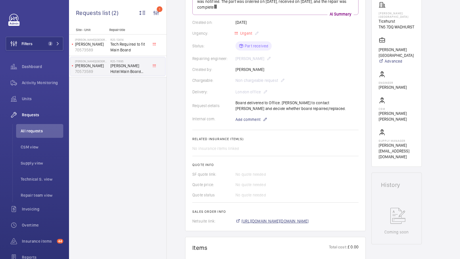
scroll to position [112, 0]
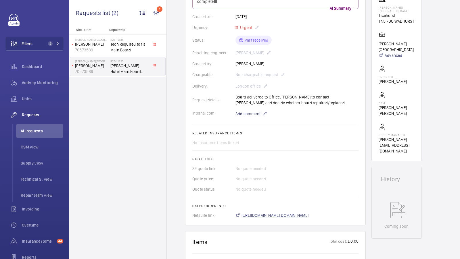
click at [301, 213] on span "https://6461500.app.netsuite.com/app/accounting/transactions/salesord.nl?id=299…" at bounding box center [275, 216] width 67 height 6
click at [39, 99] on span "Units" at bounding box center [42, 99] width 41 height 6
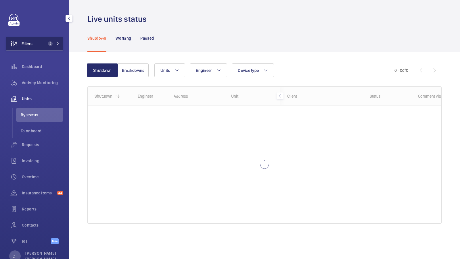
click at [51, 44] on span "2" at bounding box center [50, 43] width 5 height 5
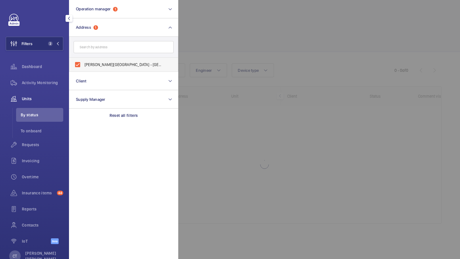
click at [106, 66] on span "Dale Hill Hotel and Golf Club - Ticehurst, WADHURST TN5 7DQ" at bounding box center [124, 65] width 79 height 6
click at [83, 66] on input "Dale Hill Hotel and Golf Club - Ticehurst, WADHURST TN5 7DQ" at bounding box center [78, 65] width 12 height 12
checkbox input "false"
click at [52, 49] on button "Filters 1" at bounding box center [35, 44] width 58 height 14
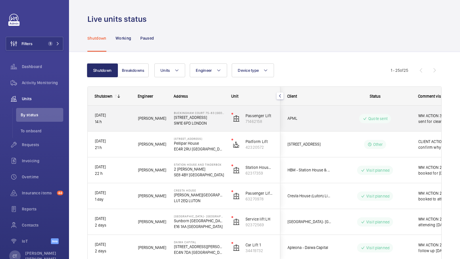
click at [217, 122] on p "SW1E 6PD LONDON" at bounding box center [199, 124] width 50 height 6
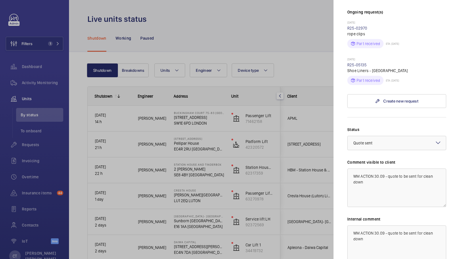
scroll to position [226, 0]
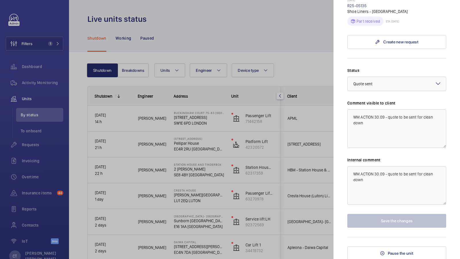
click at [285, 158] on div at bounding box center [230, 129] width 460 height 259
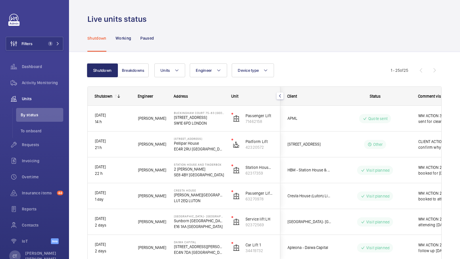
scroll to position [0, 0]
click at [45, 40] on button "Filters 1" at bounding box center [35, 44] width 58 height 14
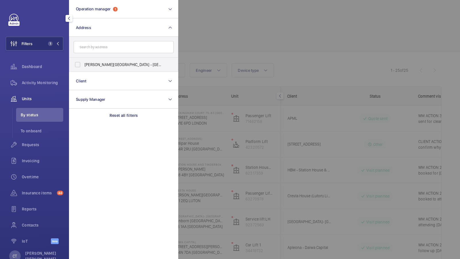
click at [90, 48] on input "text" at bounding box center [124, 47] width 100 height 12
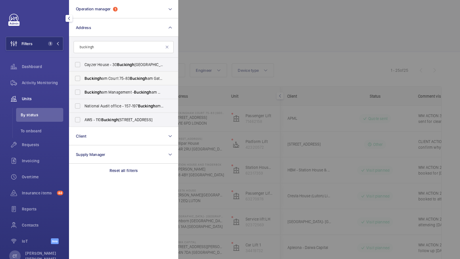
type input "buckingh"
click at [109, 81] on span "Buckingh am Court 75-83 Buckingh am Gate - 75 Buckingh am Gate, LONDON SW1E 6PD" at bounding box center [124, 79] width 79 height 6
click at [83, 81] on input "Buckingh am Court 75-83 Buckingh am Gate - 75 Buckingh am Gate, LONDON SW1E 6PD" at bounding box center [78, 79] width 12 height 12
checkbox input "true"
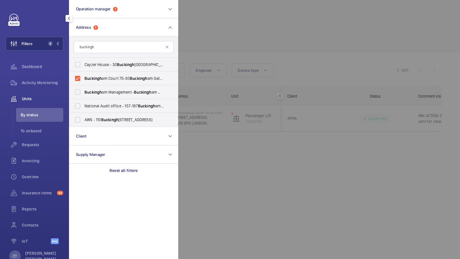
click at [270, 152] on div at bounding box center [408, 129] width 460 height 259
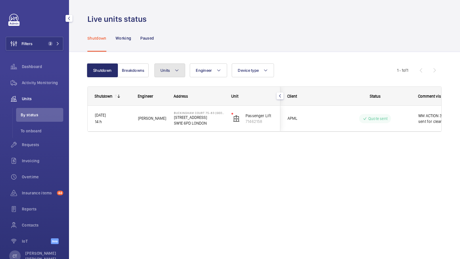
click at [176, 65] on button "Units" at bounding box center [169, 71] width 31 height 14
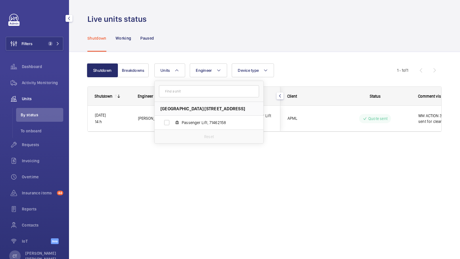
click at [313, 69] on div "Units Buckingham Court 75-83 Buckingham Gate - 75 Buckingham Gate, SW1E 6PD LON…" at bounding box center [275, 71] width 243 height 14
